Goal: Information Seeking & Learning: Learn about a topic

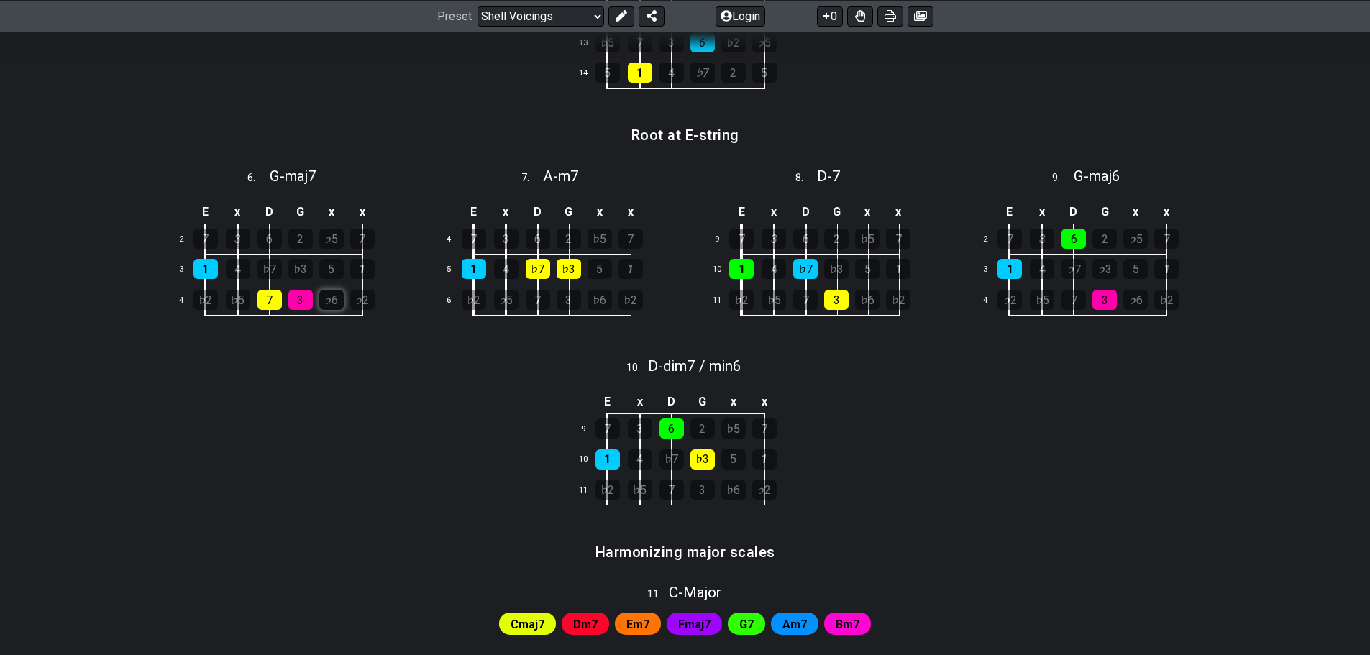
scroll to position [427, 0]
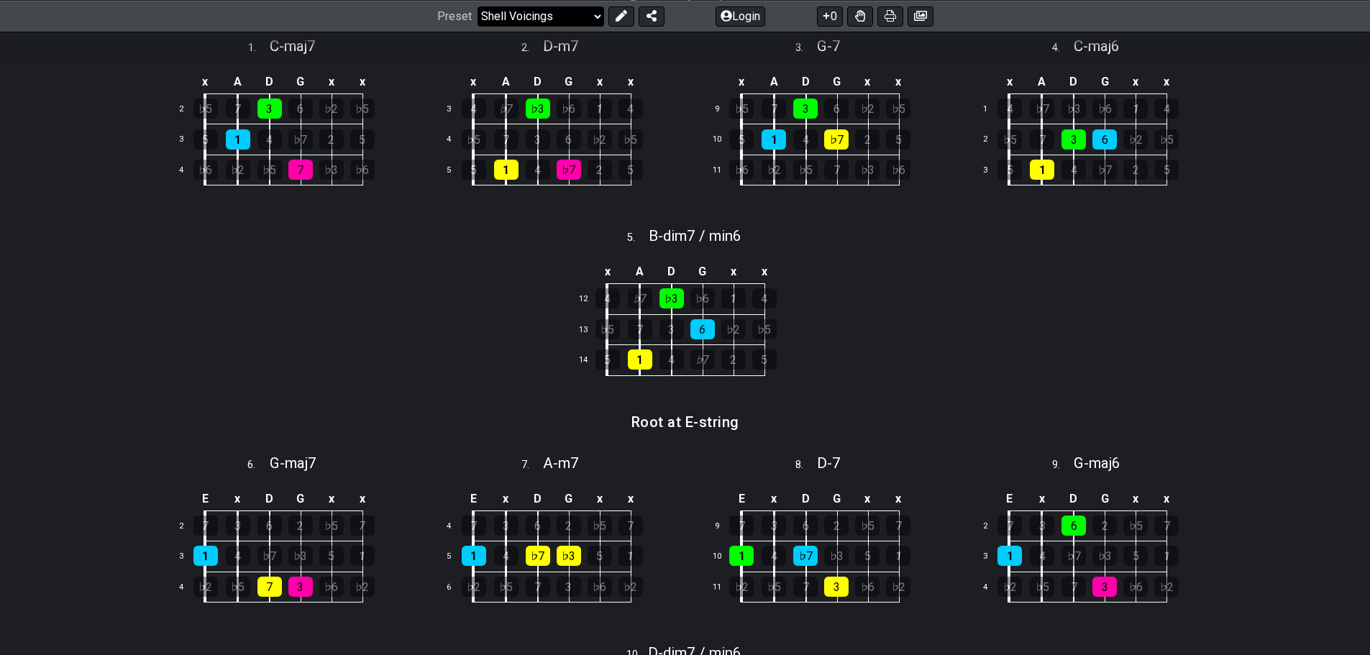
click at [572, 19] on select "Welcome to #fretflip! Initial Preset Custom Preset Minor Pentatonic Major Penta…" at bounding box center [541, 16] width 127 height 20
click at [478, 26] on select "Welcome to #fretflip! Initial Preset Custom Preset Minor Pentatonic Major Penta…" at bounding box center [541, 16] width 127 height 20
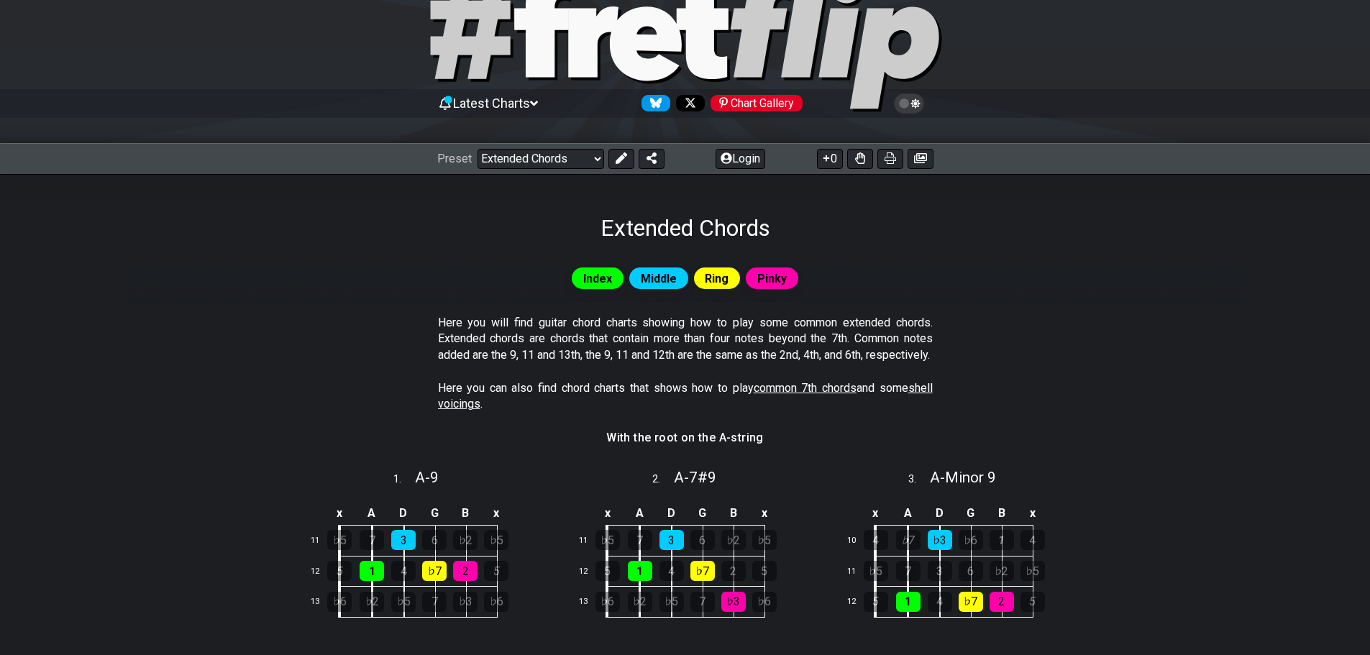
scroll to position [59, 0]
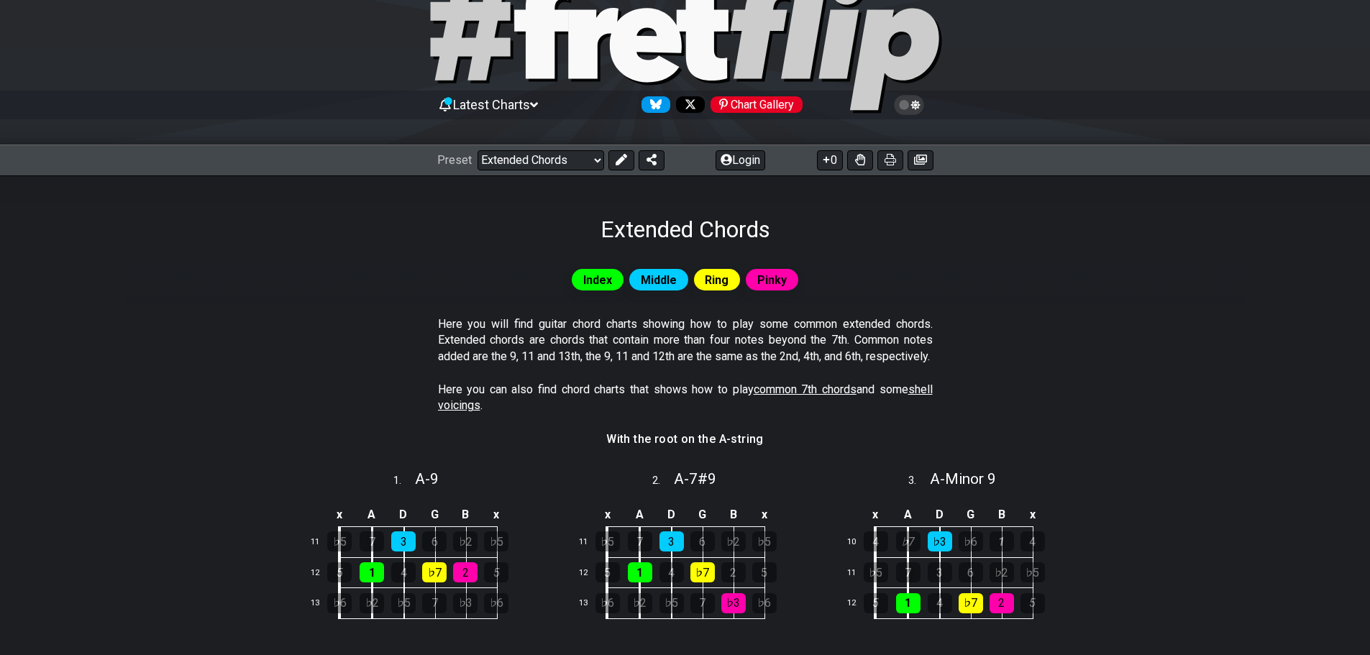
click at [568, 170] on div "Preset Welcome to #fretflip! Initial Preset Custom Preset Minor Pentatonic Majo…" at bounding box center [685, 161] width 1370 height 32
click at [570, 165] on select "Welcome to #fretflip! Initial Preset Custom Preset Minor Pentatonic Major Penta…" at bounding box center [541, 160] width 127 height 20
click at [478, 150] on select "Welcome to #fretflip! Initial Preset Custom Preset Minor Pentatonic Major Penta…" at bounding box center [541, 160] width 127 height 20
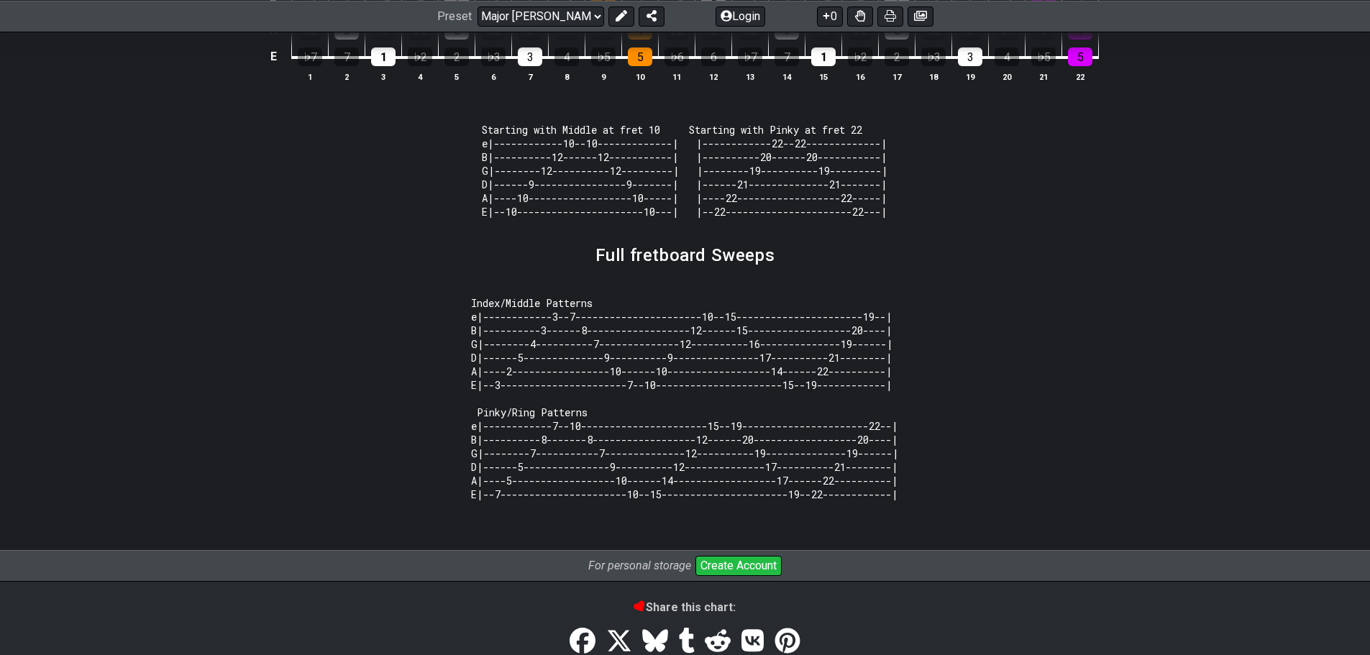
scroll to position [1425, 0]
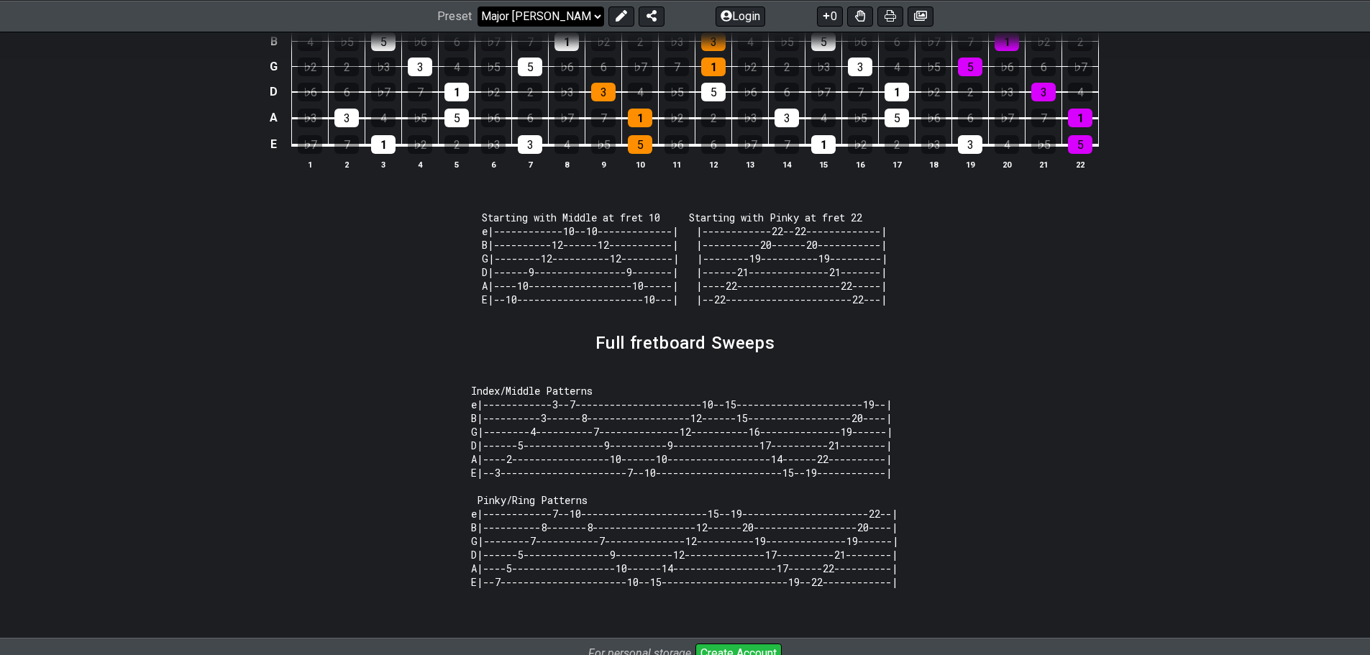
click at [575, 15] on select "Welcome to #fretflip! Initial Preset Custom Preset Minor Pentatonic Major Penta…" at bounding box center [541, 16] width 127 height 20
click at [478, 26] on select "Welcome to #fretflip! Initial Preset Custom Preset Minor Pentatonic Major Penta…" at bounding box center [541, 16] width 127 height 20
select select "/shell-voicings"
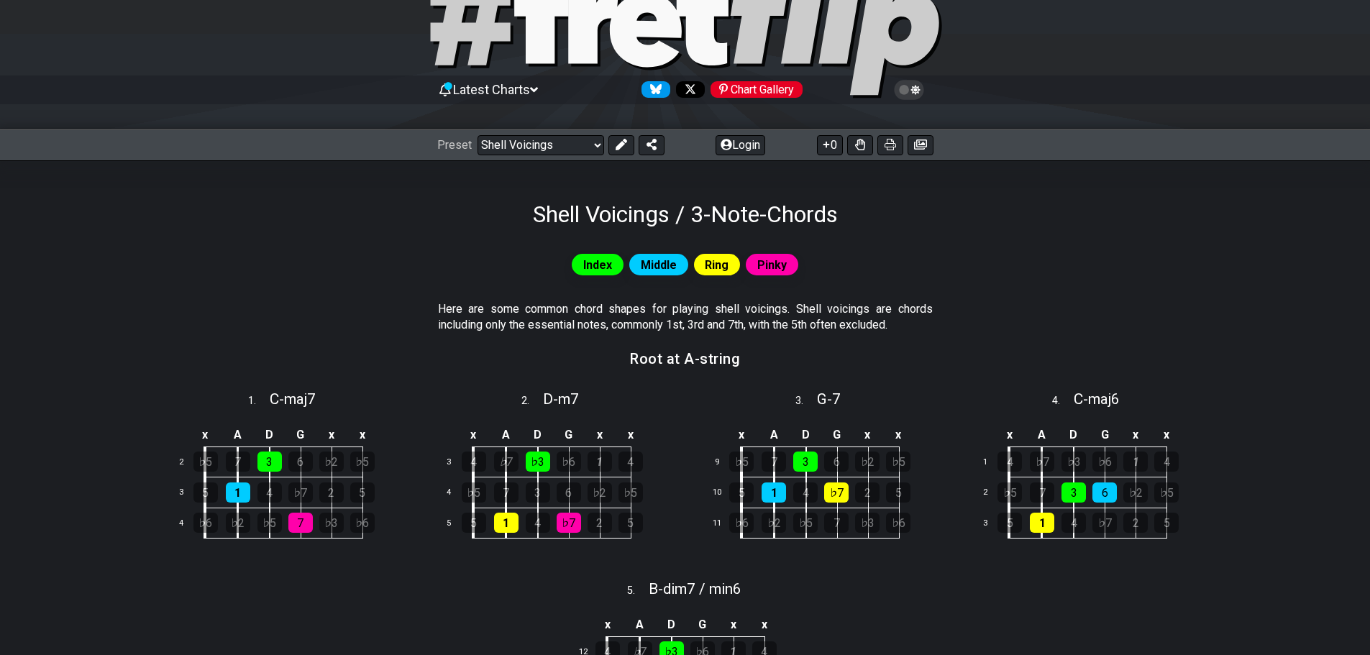
scroll to position [360, 0]
